Goal: Task Accomplishment & Management: Manage account settings

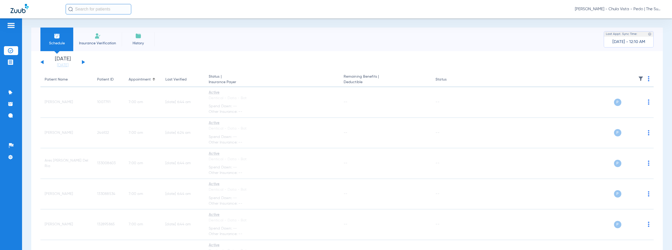
click at [622, 8] on span "[PERSON_NAME] - Chula Vista - Pedo | The Super Dentists" at bounding box center [618, 9] width 87 height 5
click at [641, 18] on span "Account Selection" at bounding box center [641, 19] width 29 height 4
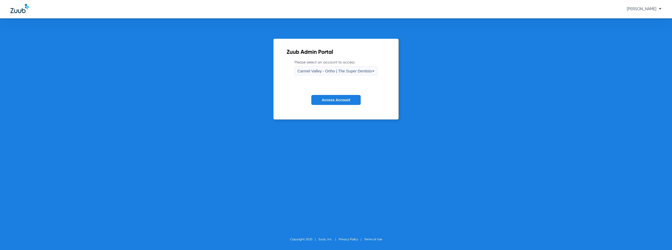
click at [330, 70] on span "Carmel Valley - Ortho | The Super Dentists" at bounding box center [334, 71] width 74 height 4
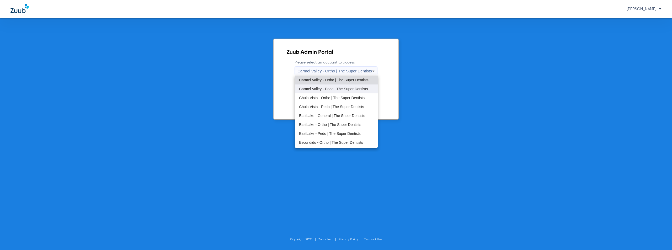
click at [334, 90] on span "Carmel Valley - Pedo | The Super Dentists" at bounding box center [333, 89] width 69 height 4
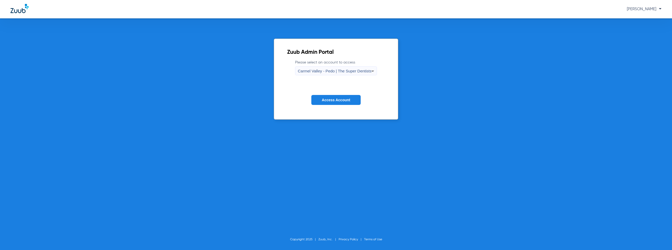
click at [337, 72] on span "Carmel Valley - Pedo | The Super Dentists" at bounding box center [335, 71] width 74 height 4
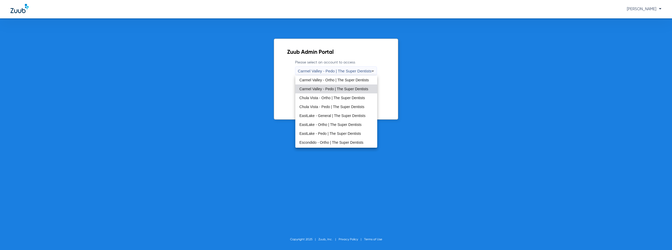
click at [384, 57] on div at bounding box center [336, 125] width 672 height 250
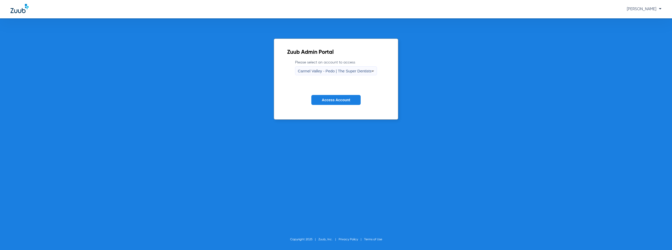
click at [332, 100] on span "Access Account" at bounding box center [336, 100] width 28 height 4
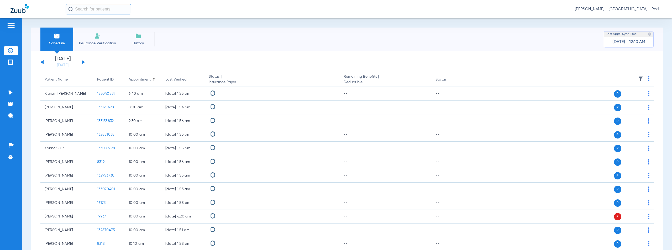
click at [83, 62] on button at bounding box center [83, 62] width 3 height 4
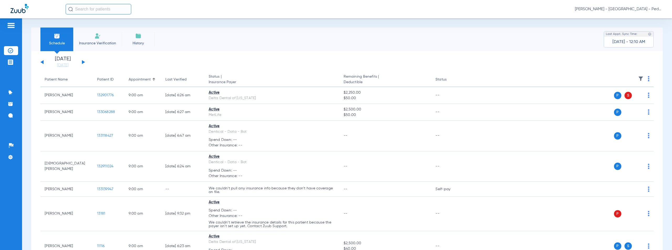
click at [626, 9] on span "[PERSON_NAME] - [GEOGRAPHIC_DATA] - Pedo | The Super Dentists" at bounding box center [618, 9] width 87 height 5
click at [637, 19] on span "Account Selection" at bounding box center [641, 19] width 29 height 4
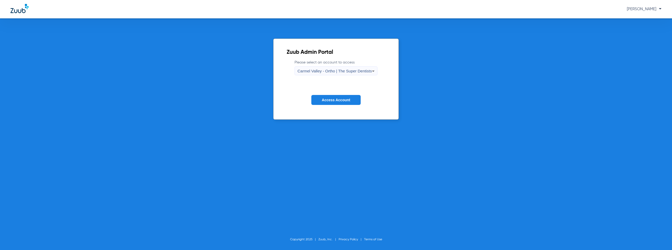
click at [339, 68] on div "Carmel Valley - Ortho | The Super Dentists" at bounding box center [334, 71] width 74 height 9
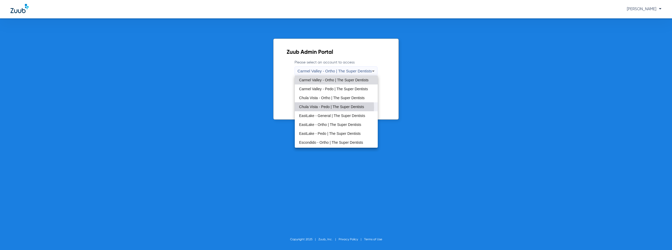
click at [334, 107] on span "Chula Vista - Pedo | The Super Dentists" at bounding box center [331, 107] width 65 height 4
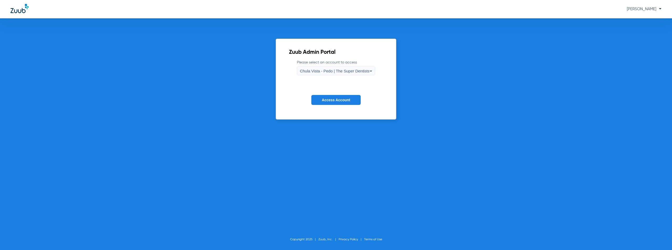
click at [330, 102] on span "Access Account" at bounding box center [336, 100] width 28 height 4
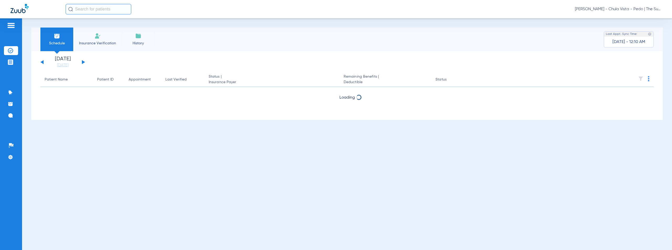
click at [83, 62] on button at bounding box center [83, 62] width 3 height 4
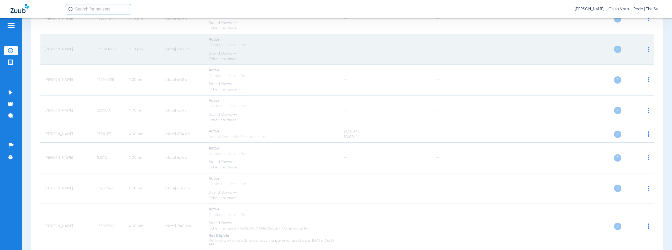
scroll to position [4111, 0]
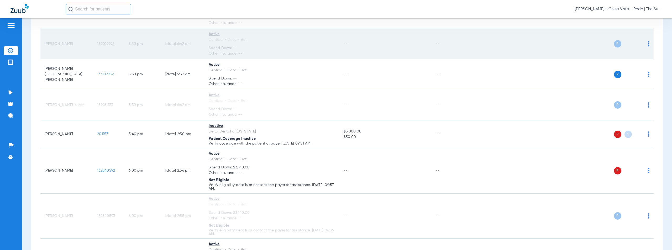
click at [303, 41] on div "Dentical - Data - Bot" at bounding box center [272, 40] width 127 height 6
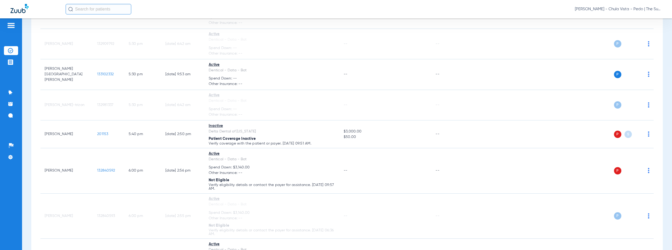
click at [632, 9] on span "[PERSON_NAME] - Chula Vista - Pedo | The Super Dentists" at bounding box center [618, 9] width 87 height 5
click at [636, 19] on span "Account Selection" at bounding box center [641, 19] width 29 height 4
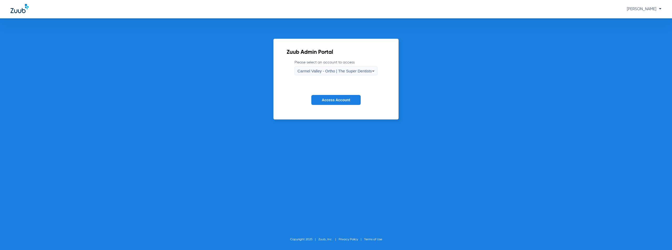
click at [316, 71] on span "Carmel Valley - Ortho | The Super Dentists" at bounding box center [334, 71] width 74 height 4
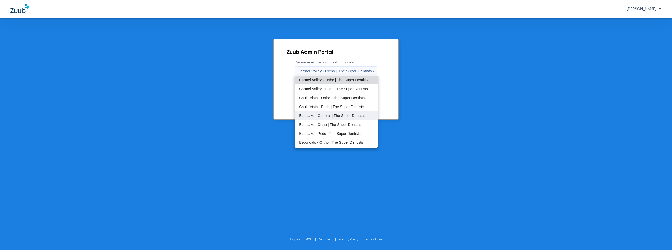
click at [329, 117] on span "EastLake - General | The Super Dentists" at bounding box center [332, 116] width 66 height 4
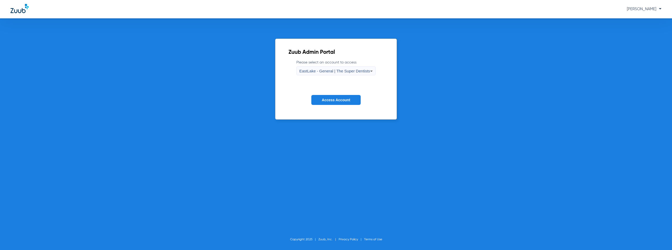
click at [336, 101] on span "Access Account" at bounding box center [336, 100] width 28 height 4
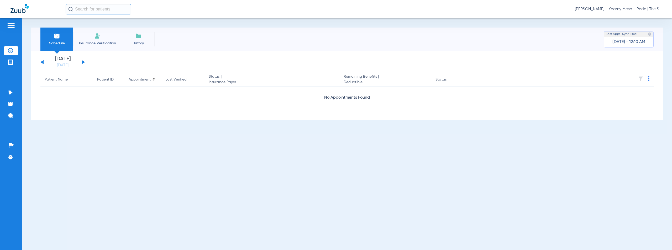
click at [83, 62] on button at bounding box center [83, 62] width 3 height 4
click at [626, 9] on span "[PERSON_NAME] - Kearny Mesa - Pedo | The Super Dentists" at bounding box center [618, 9] width 87 height 5
click at [638, 19] on span "Account Selection" at bounding box center [641, 19] width 29 height 4
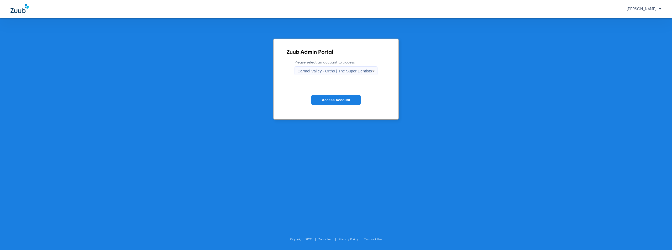
click at [341, 70] on span "Carmel Valley - Ortho | The Super Dentists" at bounding box center [334, 71] width 74 height 4
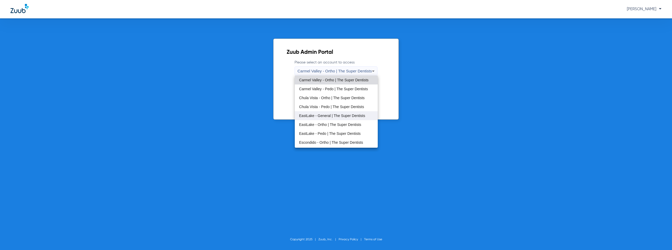
click at [326, 116] on span "EastLake - General | The Super Dentists" at bounding box center [332, 116] width 66 height 4
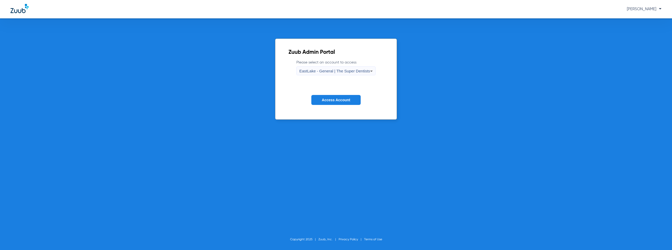
click at [342, 101] on span "Access Account" at bounding box center [336, 100] width 28 height 4
click at [332, 70] on span "EastLake - General | The Super Dentists" at bounding box center [334, 71] width 71 height 4
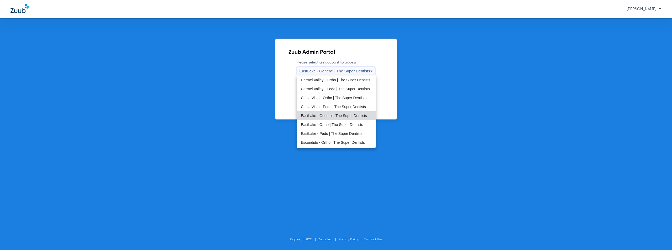
click at [468, 55] on div at bounding box center [336, 125] width 672 height 250
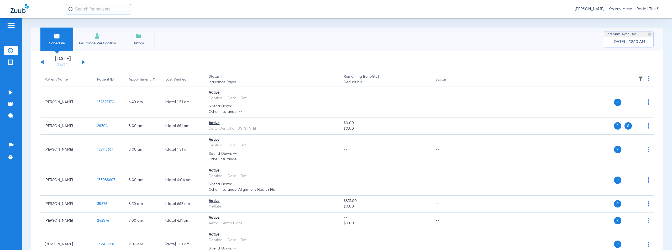
click at [620, 8] on span "[PERSON_NAME] - Kearny Mesa - Pedo | The Super Dentists" at bounding box center [618, 9] width 87 height 5
click at [638, 17] on span "Account Selection" at bounding box center [641, 19] width 29 height 4
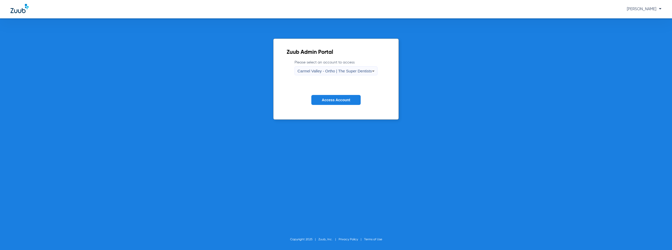
click at [332, 71] on span "Carmel Valley - Ortho | The Super Dentists" at bounding box center [334, 71] width 74 height 4
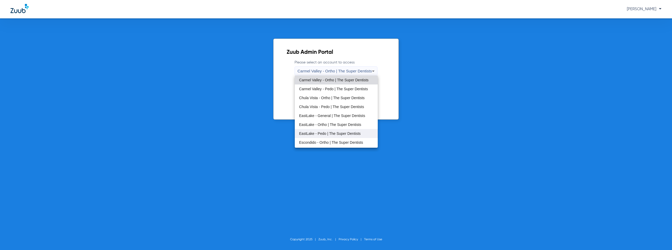
click at [320, 134] on span "EastLake - Pedo | The Super Dentists" at bounding box center [330, 134] width 62 height 4
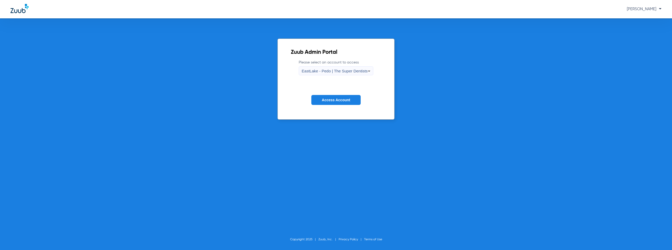
click at [342, 100] on span "Access Account" at bounding box center [336, 100] width 28 height 4
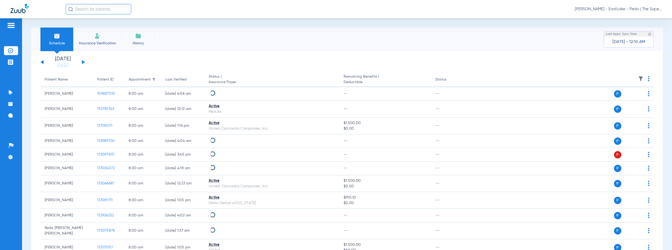
click at [83, 62] on button at bounding box center [83, 62] width 3 height 4
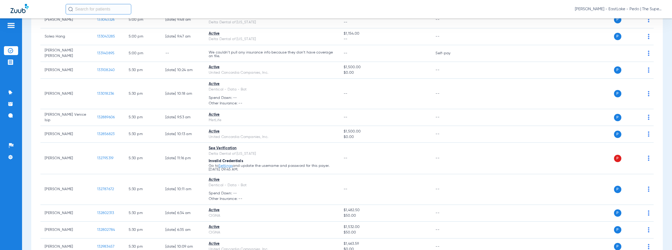
scroll to position [3656, 0]
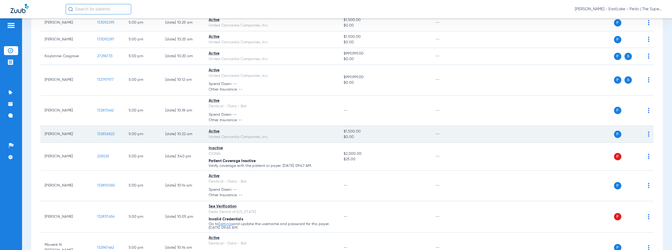
click at [112, 133] on span "132856822" at bounding box center [105, 134] width 17 height 4
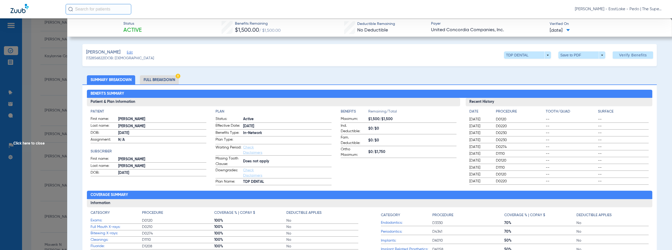
click at [35, 143] on span "Click here to close" at bounding box center [33, 143] width 67 height 250
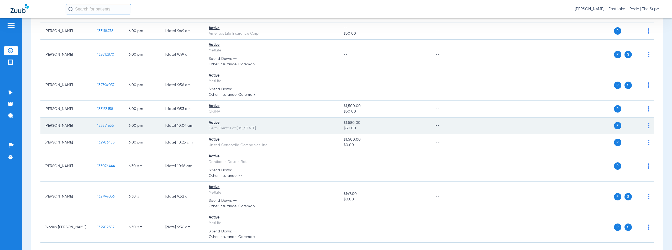
scroll to position [3444, 0]
